Goal: Use online tool/utility: Utilize a website feature to perform a specific function

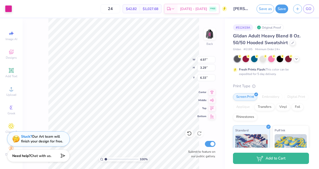
type input "4.97"
type input "3.29"
type input "3.00"
click at [179, 69] on div "100 % Back W 4.97 H 3.29 Y 3.00 Center Middle Top Bottom Submit to feature on o…" at bounding box center [124, 93] width 203 height 151
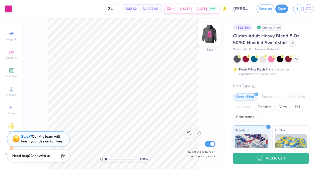
click at [207, 34] on img at bounding box center [210, 34] width 20 height 20
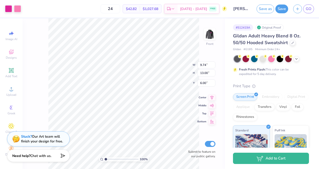
click at [176, 69] on div "100 % Front W 9.74 9.74 " H 13.00 13.00 " Y 6.00 6.00 " Center Middle Top Botto…" at bounding box center [124, 93] width 203 height 151
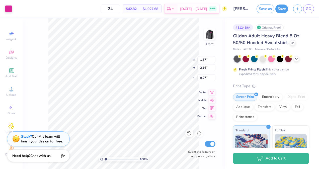
type input "3.64"
type input "6.32"
type input "6.87"
type input "3.42"
type input "2.17"
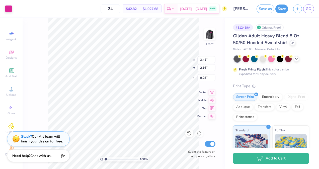
type input "8.97"
type input "3.42"
type input "2.17"
type input "8.97"
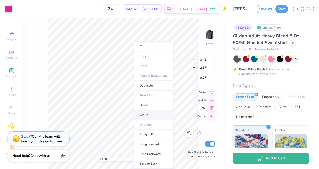
click at [151, 115] on li "Group" at bounding box center [153, 115] width 39 height 10
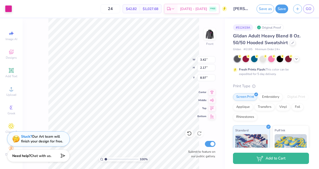
type input "1.87"
type input "2.16"
type input "11.37"
type input "3.67"
type input "2.17"
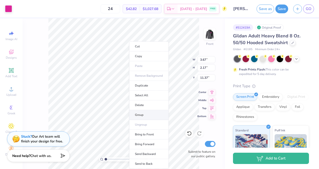
click at [149, 112] on li "Group" at bounding box center [148, 115] width 39 height 10
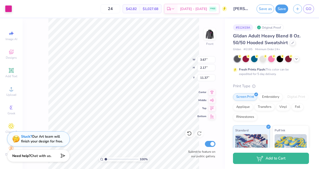
type input "1.98"
type input "2.16"
type input "13.88"
type input "3.64"
type input "2.17"
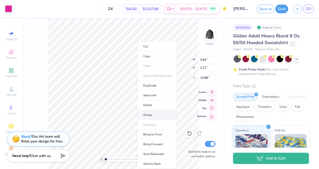
click at [151, 114] on li "Group" at bounding box center [157, 115] width 39 height 10
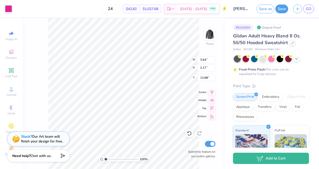
type input "7.18"
type input "2.18"
type input "8.97"
type input "4.59"
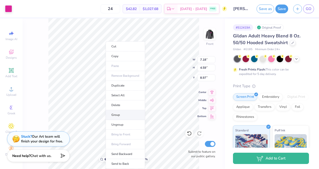
click at [127, 116] on li "Group" at bounding box center [125, 115] width 39 height 10
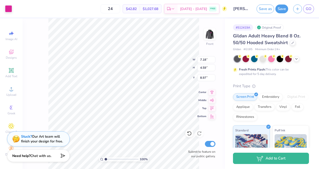
type input "9.74"
type input "7.08"
type input "7.80"
type input "5.67"
type input "9.72"
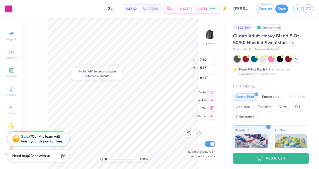
click at [176, 66] on div "100 % Front W 7.80 7.80 " H 5.67 5.67 " Y 9.72 9.72 " Center Middle Top Bottom …" at bounding box center [124, 93] width 203 height 151
type input "10.34"
type input "7.51"
type input "8.86"
click at [175, 61] on div "100 % Front W 10.34 10.34 " H 7.51 7.51 " Y 8.86 8.86 " Center Middle Top Botto…" at bounding box center [124, 93] width 203 height 151
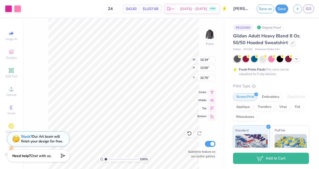
type input "10.76"
type input "13.52"
type input "17.00"
type input "6.00"
click at [178, 66] on div "100 % Front W 13.52 13.52 " H 3.03 3.03 " Y 16.54 16.54 " Center Middle Top Bot…" at bounding box center [124, 93] width 203 height 151
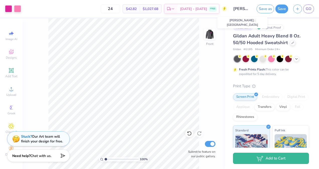
click at [240, 10] on input "[PERSON_NAME] : [GEOGRAPHIC_DATA]" at bounding box center [242, 9] width 25 height 10
click at [212, 34] on img at bounding box center [210, 34] width 20 height 20
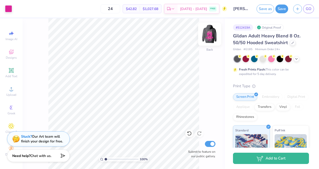
click at [208, 33] on img at bounding box center [210, 34] width 20 height 20
click at [206, 37] on img at bounding box center [210, 34] width 20 height 20
